Goal: Find contact information: Find contact information

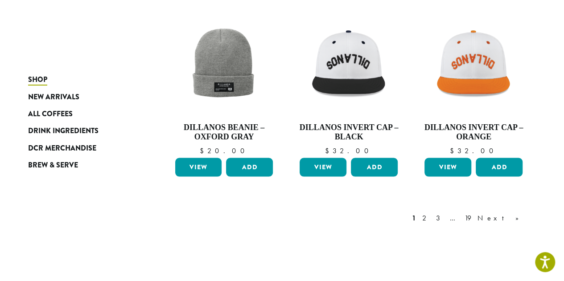
scroll to position [822, 0]
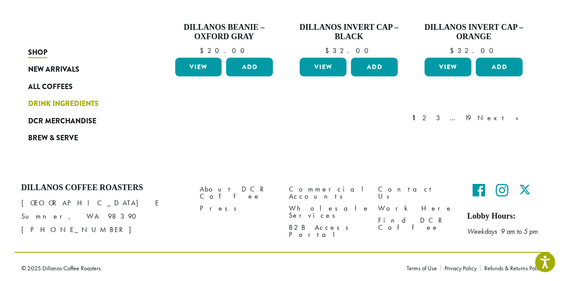
click at [72, 104] on span "Drink Ingredients" at bounding box center [63, 103] width 70 height 11
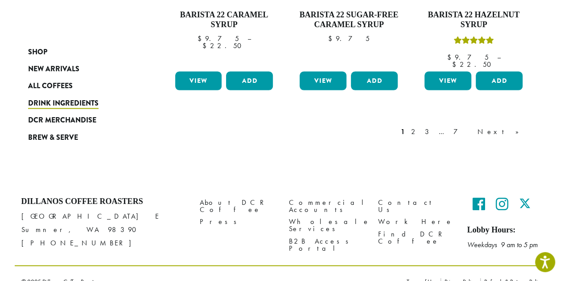
scroll to position [869, 0]
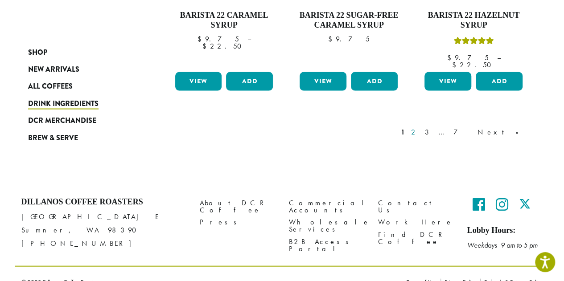
click at [420, 127] on link "2" at bounding box center [414, 132] width 11 height 11
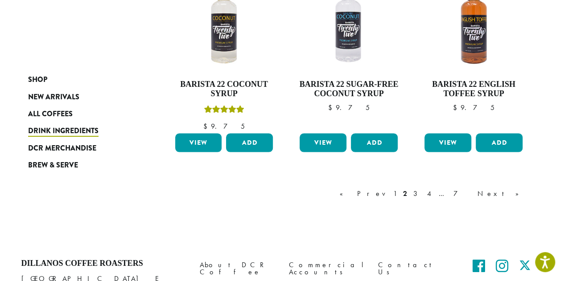
scroll to position [878, 0]
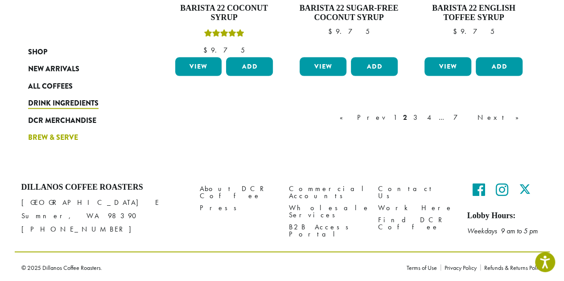
click at [69, 136] on span "Brew & Serve" at bounding box center [53, 137] width 50 height 11
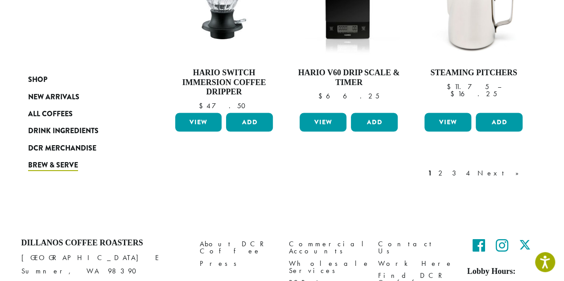
scroll to position [841, 0]
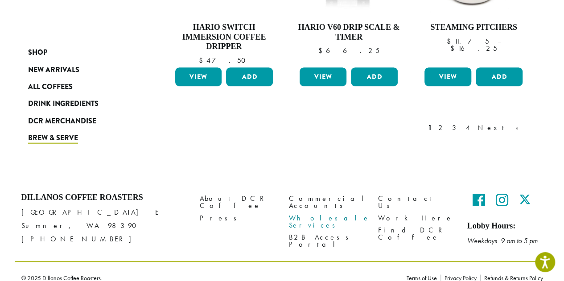
click at [300, 212] on link "Wholesale Services" at bounding box center [327, 221] width 76 height 19
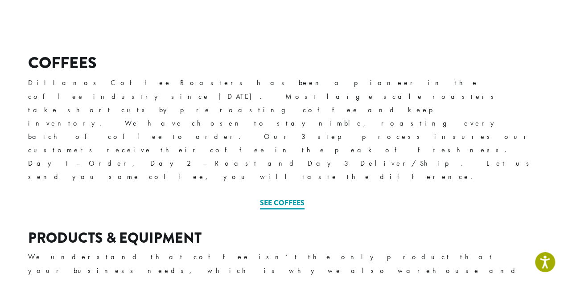
scroll to position [361, 0]
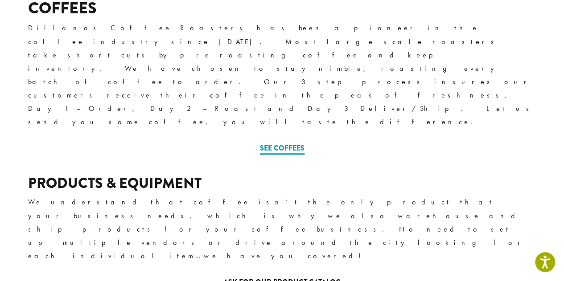
click at [300, 277] on link "Ask for our Product Catalog" at bounding box center [281, 283] width 117 height 12
